Goal: Information Seeking & Learning: Learn about a topic

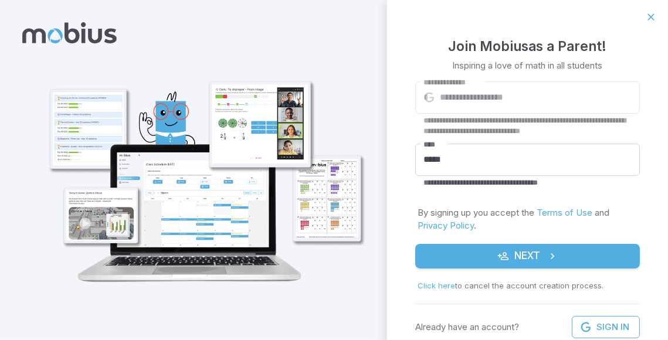
click at [488, 263] on button "Next" at bounding box center [527, 256] width 225 height 25
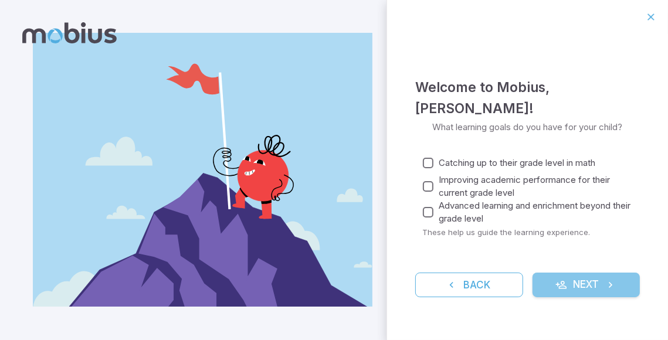
click at [578, 273] on button "Next" at bounding box center [587, 285] width 108 height 25
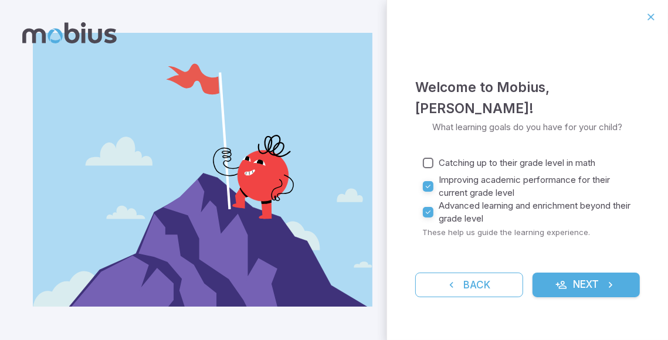
click at [447, 174] on span "Improving academic performance for their current grade level" at bounding box center [535, 187] width 192 height 26
click at [572, 284] on button "Next" at bounding box center [587, 285] width 108 height 25
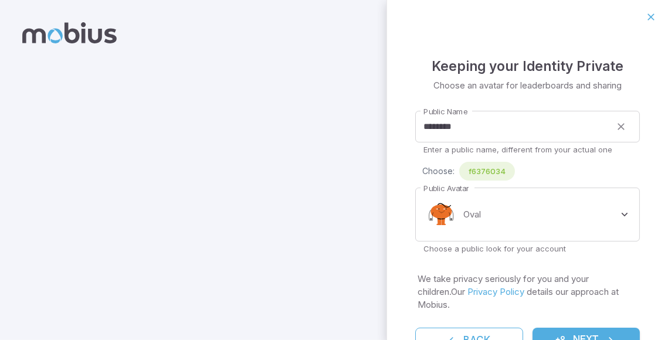
scroll to position [34, 0]
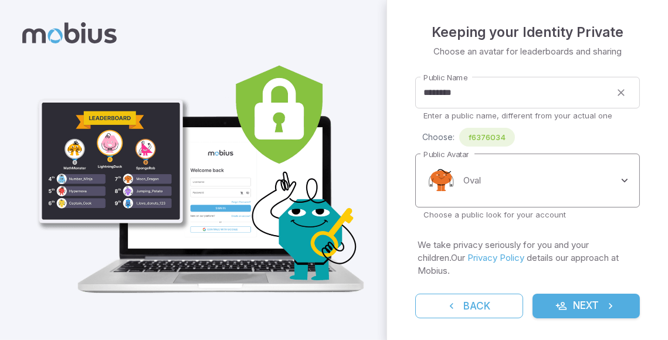
click at [506, 192] on body "**********" at bounding box center [334, 170] width 668 height 340
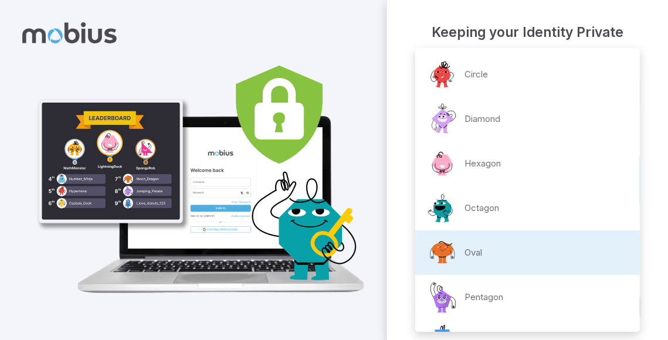
scroll to position [0, 0]
click at [502, 208] on li "Octagon" at bounding box center [527, 209] width 225 height 45
type input "**********"
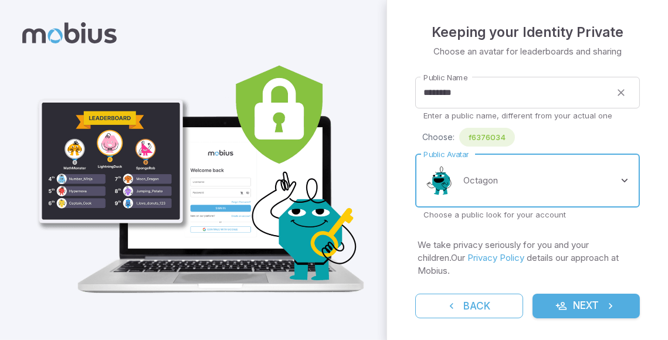
click at [578, 299] on button "Next" at bounding box center [587, 306] width 108 height 25
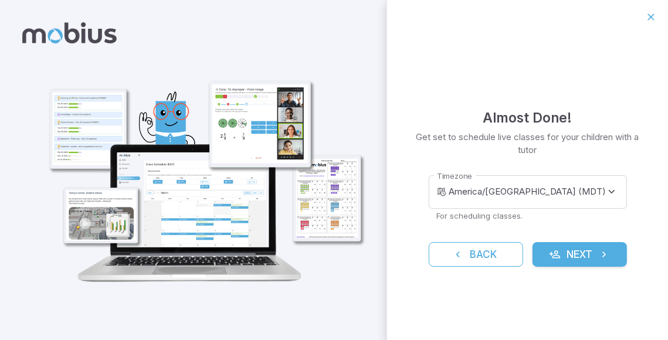
click at [559, 145] on p "Get set to schedule live classes for your children with a tutor" at bounding box center [527, 144] width 225 height 26
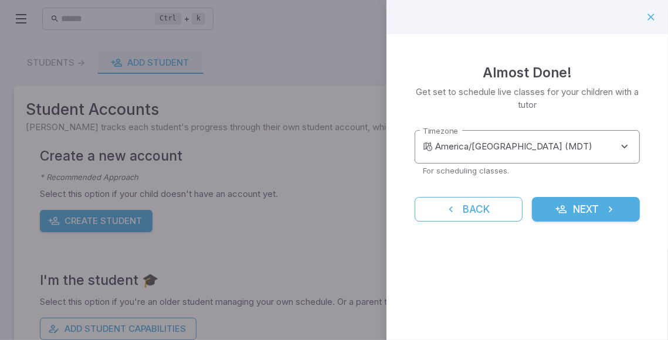
click at [556, 147] on body "**********" at bounding box center [334, 227] width 668 height 455
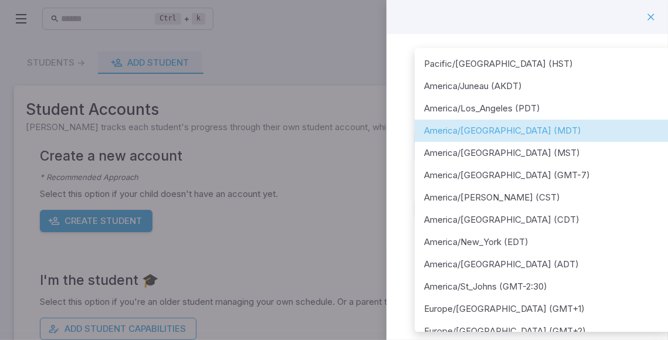
click at [617, 26] on div at bounding box center [334, 170] width 668 height 340
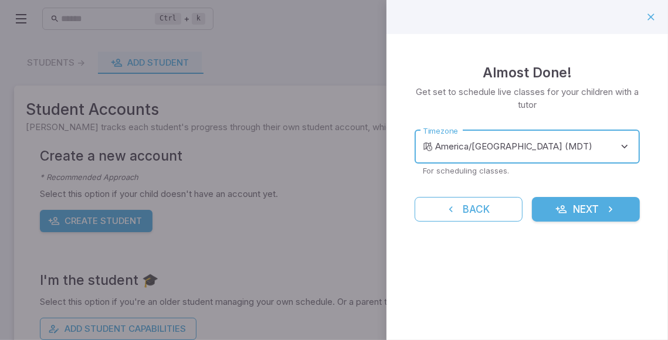
click at [568, 208] on button "Next" at bounding box center [586, 209] width 108 height 25
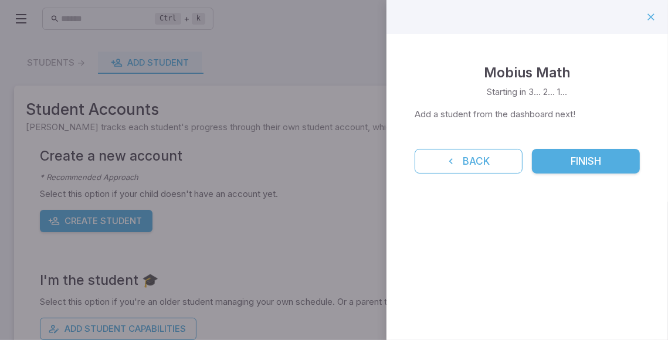
click at [568, 150] on button "Finish" at bounding box center [586, 161] width 108 height 25
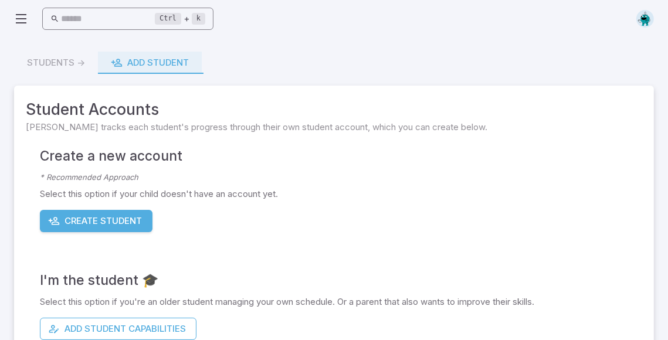
click at [119, 15] on input "text" at bounding box center [109, 19] width 94 height 23
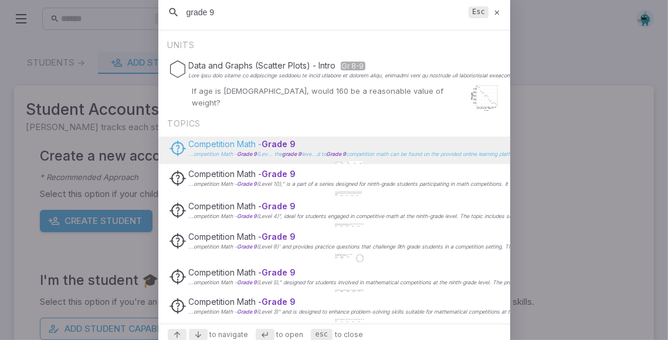
scroll to position [170, 0]
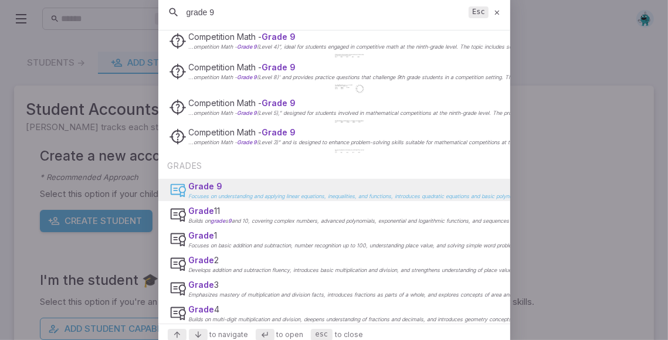
type input "grade 9"
click at [198, 181] on span "Grade 9" at bounding box center [206, 186] width 34 height 10
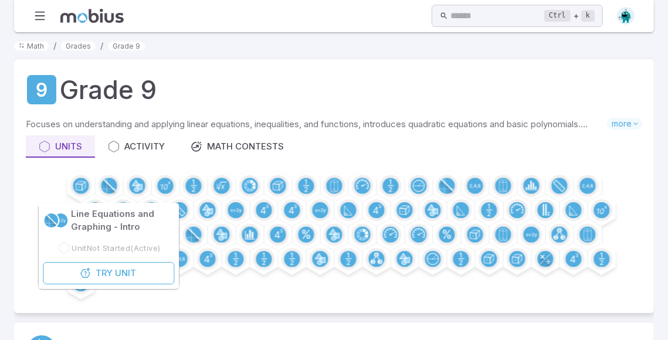
click at [150, 122] on div "Grade 9 Focuses on understanding and applying linear equations, inequalities, a…" at bounding box center [334, 186] width 640 height 254
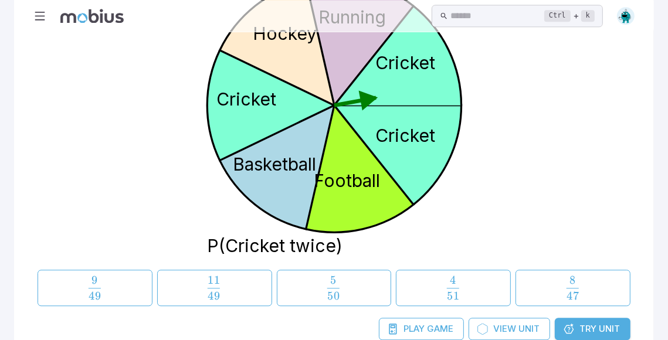
scroll to position [0, 0]
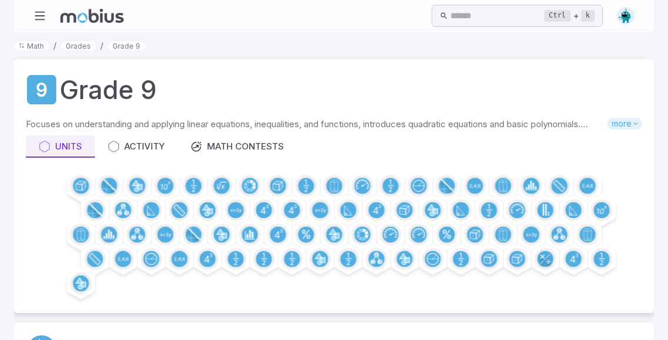
click at [621, 124] on span "more" at bounding box center [624, 124] width 35 height 12
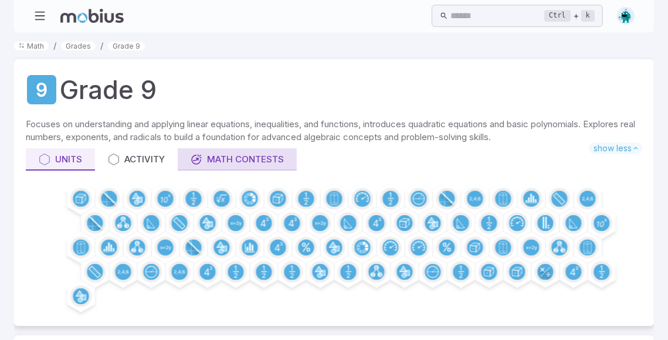
click at [130, 154] on div "Activity" at bounding box center [136, 159] width 57 height 13
click at [206, 161] on div "Math Contests" at bounding box center [237, 159] width 93 height 13
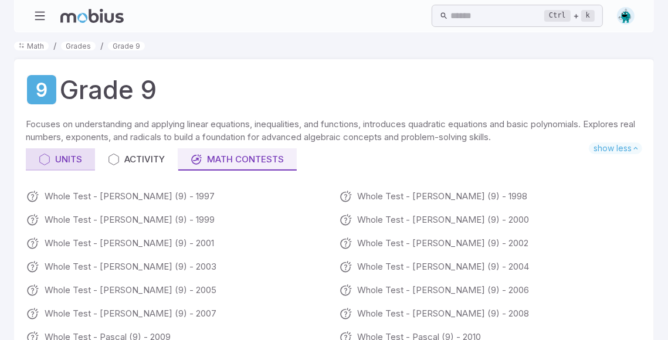
click at [77, 155] on div "Units" at bounding box center [60, 159] width 43 height 13
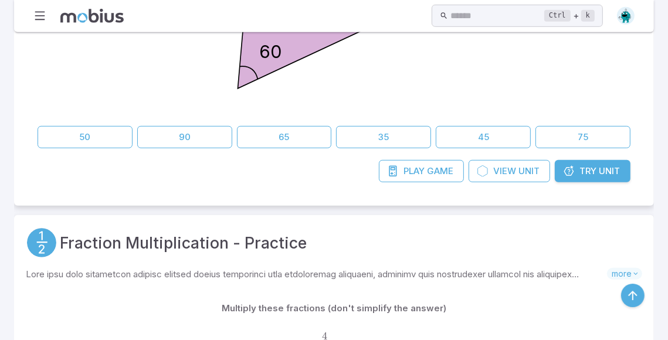
scroll to position [626, 0]
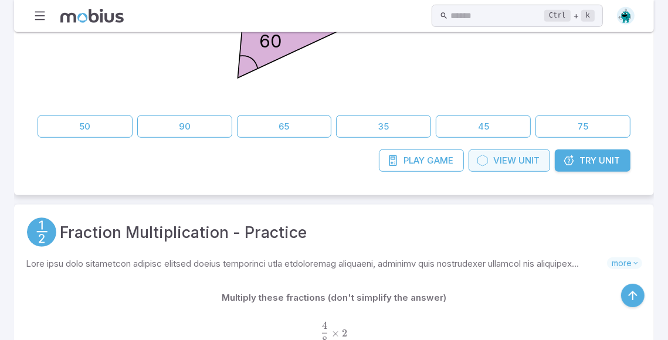
click at [499, 161] on span "View" at bounding box center [504, 160] width 23 height 13
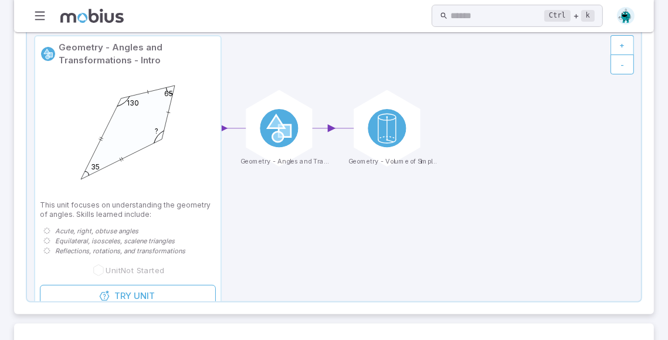
scroll to position [181, 0]
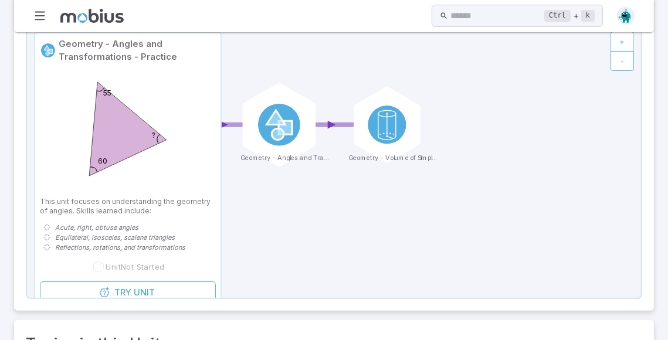
click at [266, 132] on circle at bounding box center [279, 125] width 42 height 42
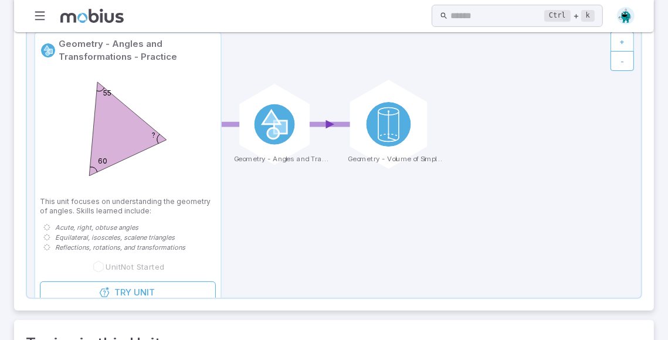
click at [360, 131] on div at bounding box center [388, 124] width 89 height 89
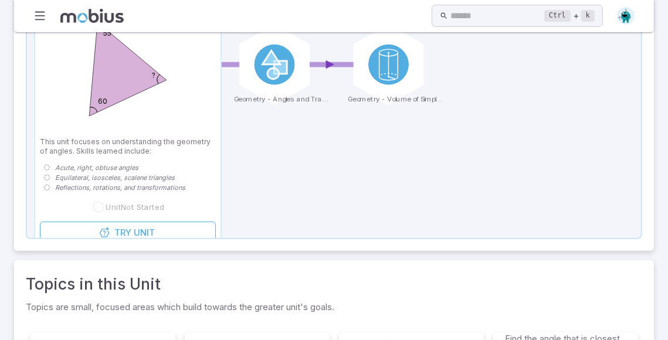
scroll to position [237, 0]
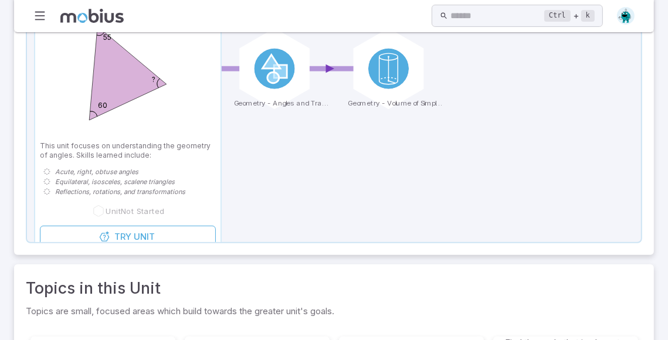
click at [145, 228] on link "Try Unit" at bounding box center [128, 237] width 176 height 22
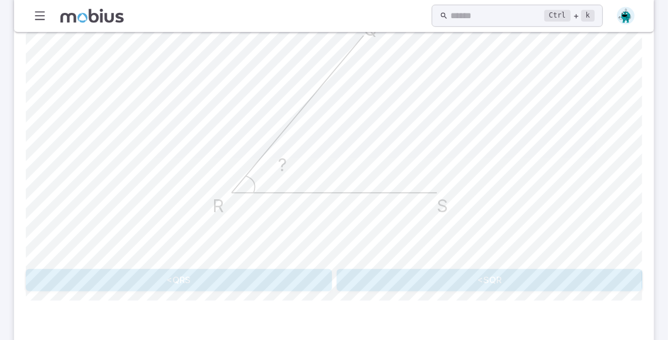
scroll to position [483, 0]
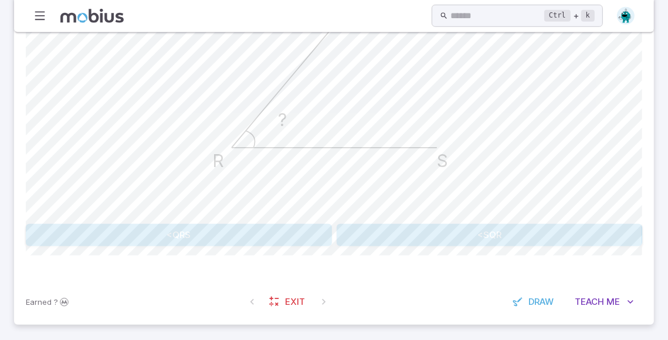
click at [152, 232] on button "<QRS" at bounding box center [179, 235] width 306 height 22
click at [230, 233] on button "<QRS" at bounding box center [210, 235] width 120 height 22
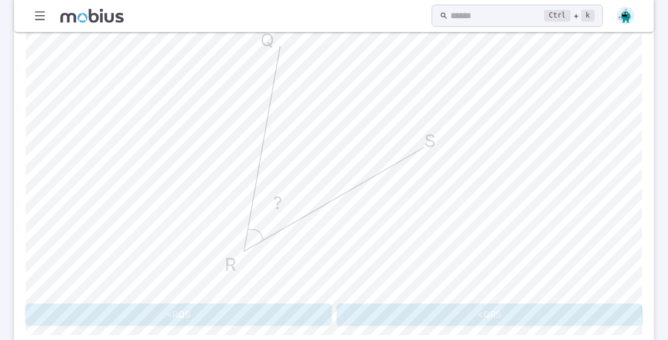
scroll to position [403, 0]
click at [375, 329] on div "How would this angle be named in the <ABC naming convention? ? S R Q <RQS <QRS …" at bounding box center [334, 158] width 617 height 402
click at [367, 317] on button "<QRS" at bounding box center [490, 315] width 306 height 22
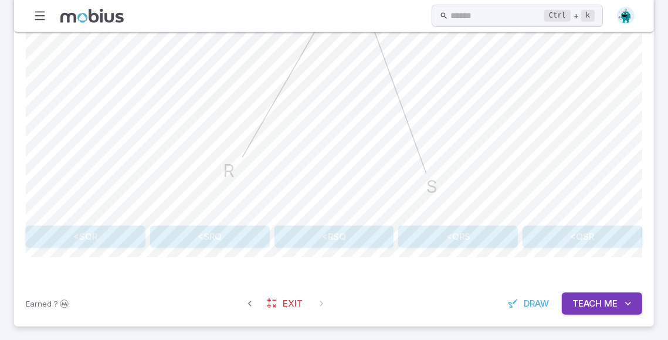
scroll to position [483, 0]
click at [104, 243] on button "<SQR" at bounding box center [86, 235] width 120 height 22
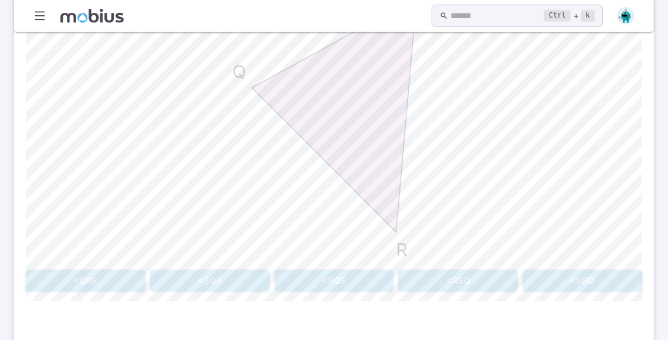
scroll to position [439, 0]
click at [433, 279] on button "<RSQ" at bounding box center [458, 280] width 120 height 22
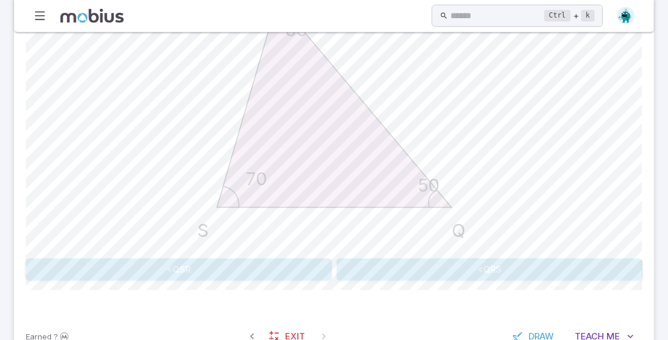
scroll to position [462, 0]
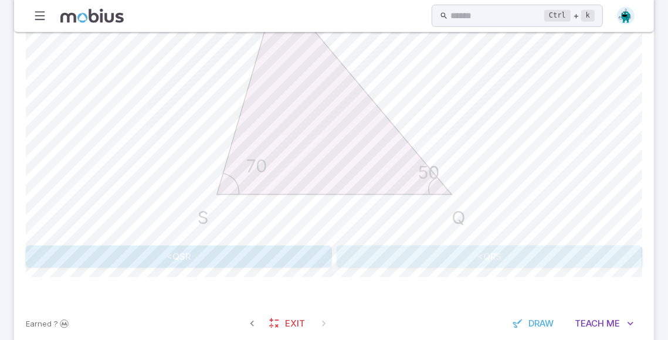
click at [382, 249] on button "<QRS" at bounding box center [490, 257] width 306 height 22
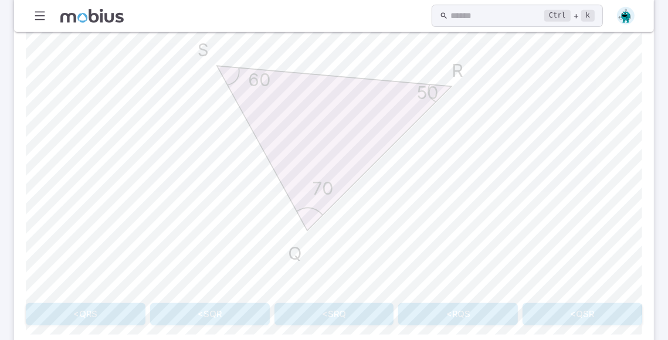
scroll to position [404, 0]
click at [563, 309] on button "<QSR" at bounding box center [583, 314] width 120 height 22
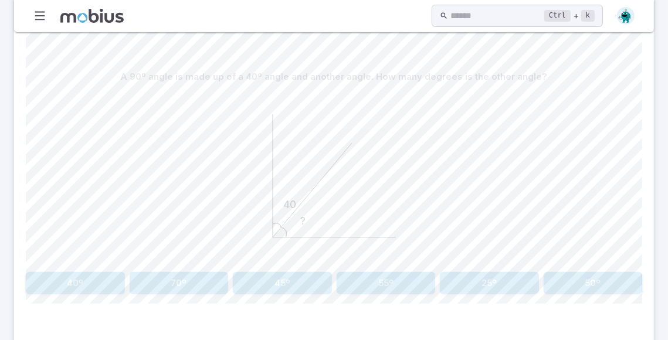
scroll to position [324, 0]
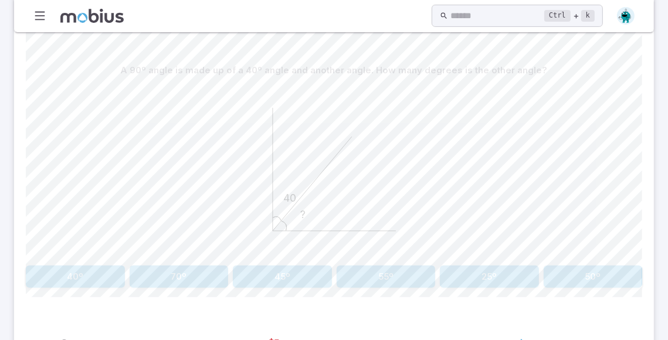
click at [574, 274] on button "50º" at bounding box center [593, 277] width 99 height 22
click at [103, 277] on button "33º" at bounding box center [75, 277] width 99 height 22
click at [480, 279] on button "109º" at bounding box center [489, 277] width 99 height 22
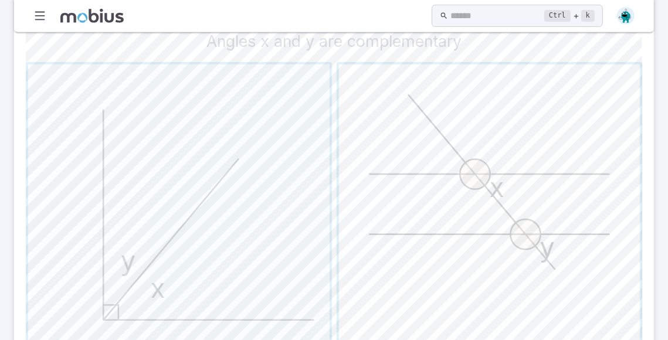
scroll to position [387, 0]
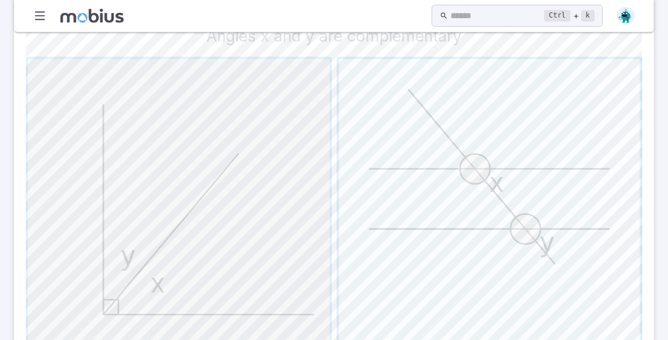
click at [310, 233] on span "button" at bounding box center [179, 210] width 302 height 302
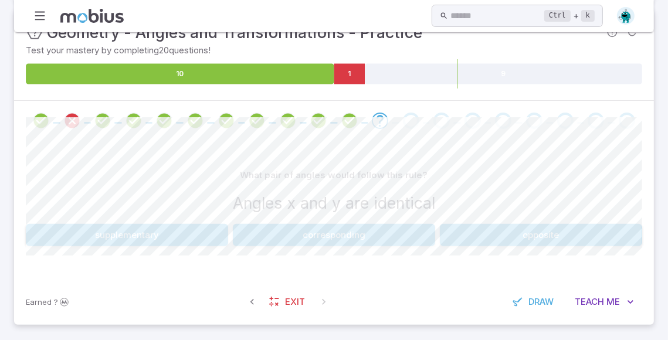
click at [339, 235] on button "corresponding" at bounding box center [334, 235] width 202 height 22
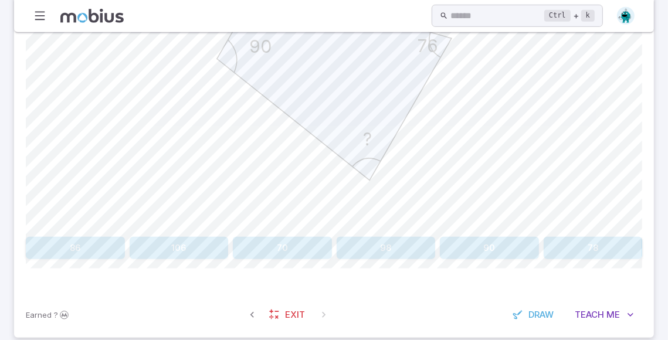
scroll to position [471, 0]
click at [478, 238] on button "90" at bounding box center [489, 247] width 99 height 22
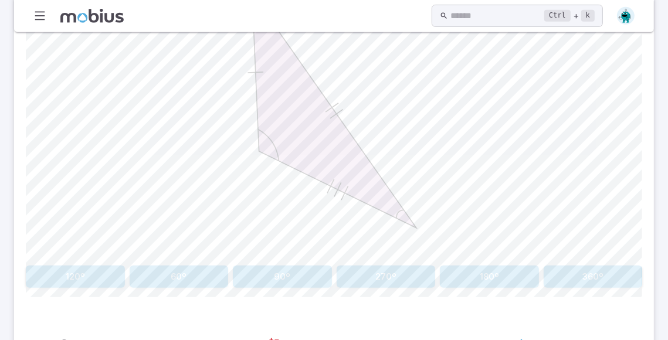
scroll to position [461, 0]
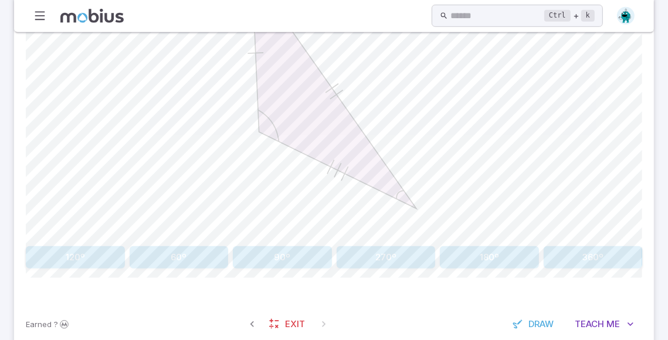
click at [472, 251] on button "180º" at bounding box center [489, 257] width 99 height 22
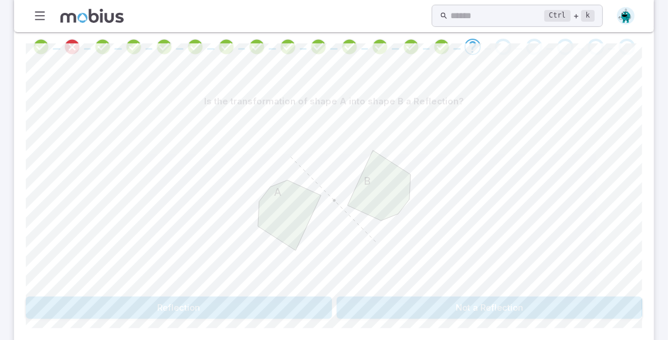
scroll to position [293, 0]
click at [405, 312] on button "Not a Reflection" at bounding box center [490, 308] width 306 height 22
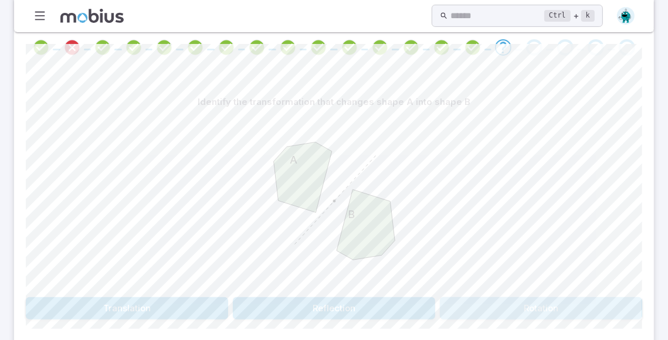
click at [476, 307] on button "Rotation" at bounding box center [541, 308] width 202 height 22
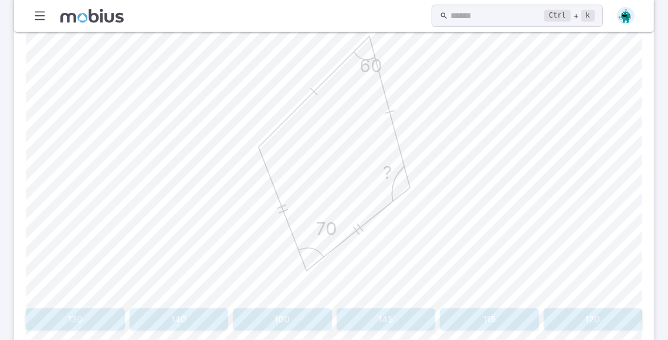
scroll to position [398, 0]
click at [460, 314] on button "115" at bounding box center [489, 321] width 99 height 22
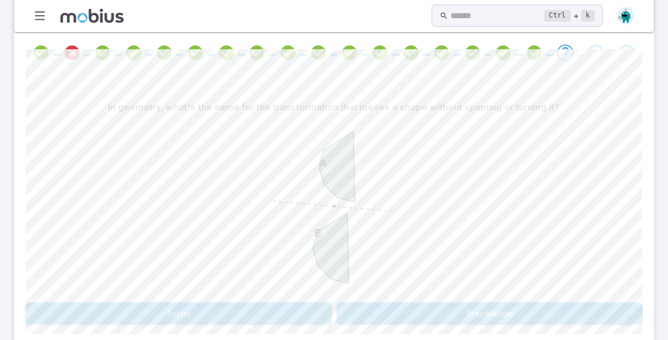
scroll to position [290, 0]
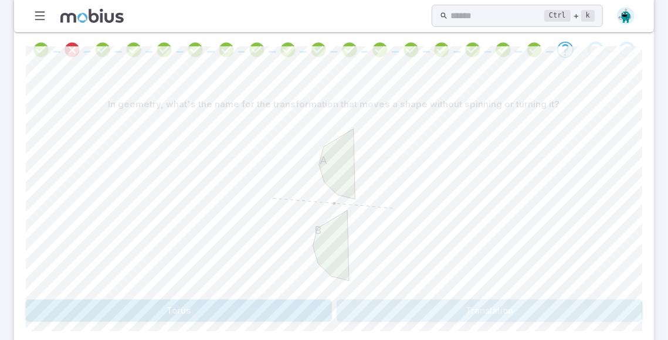
click at [411, 310] on button "Translation" at bounding box center [490, 311] width 306 height 22
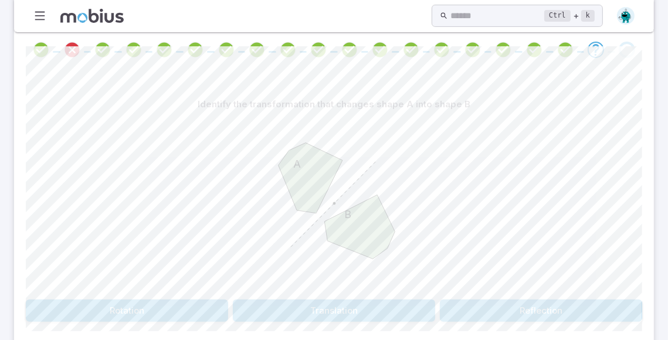
click at [470, 309] on button "Reflection" at bounding box center [541, 311] width 202 height 22
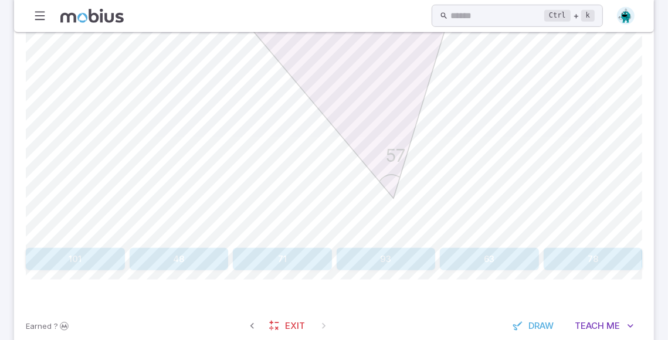
scroll to position [461, 0]
click at [584, 251] on button "78" at bounding box center [593, 258] width 99 height 22
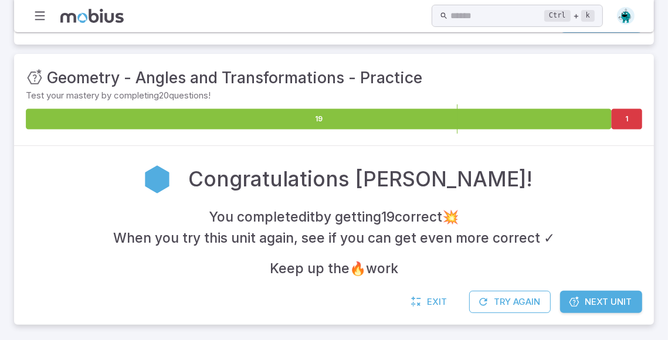
scroll to position [175, 0]
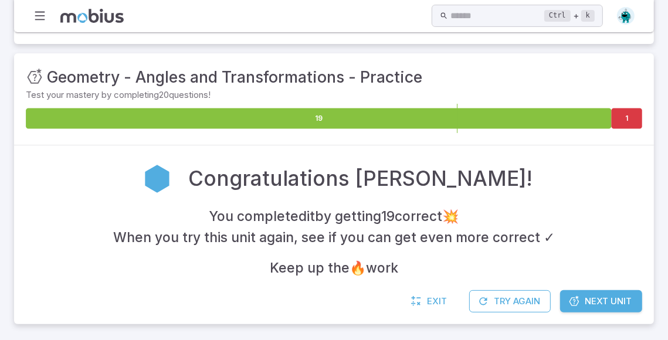
click at [614, 302] on span "Next Unit" at bounding box center [608, 301] width 47 height 13
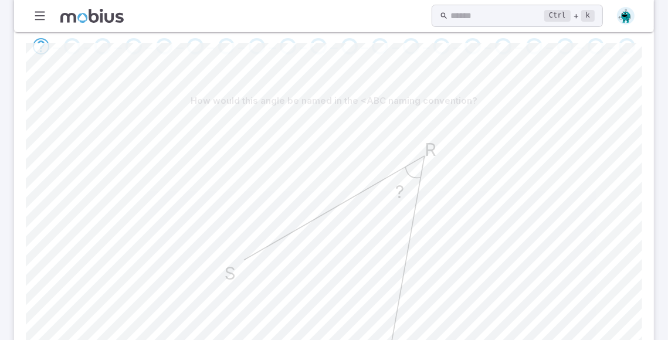
scroll to position [260, 0]
